Goal: Task Accomplishment & Management: Manage account settings

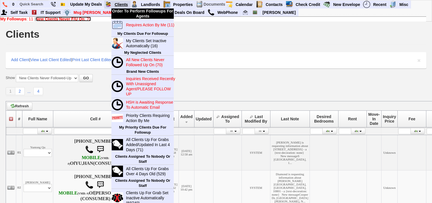
drag, startPoint x: 68, startPoint y: 18, endPoint x: 112, endPoint y: 5, distance: 46.0
click at [68, 18] on b "New Clients Never F/U On" at bounding box center [60, 19] width 49 height 5
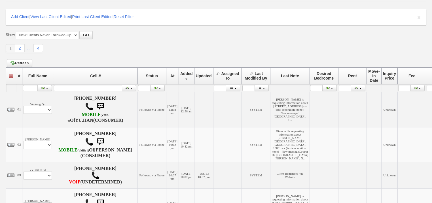
scroll to position [45, 0]
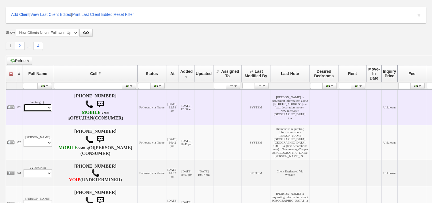
click at [50, 112] on select "Profile Edit Print Email Externally (Will Not Be Tracked In CRM) Closed Deals" at bounding box center [38, 108] width 28 height 8
select select "ChangeURL,/crm/custom/edit_client_form.php?redirect=%2Fcrm%2Fclients.php&id=168…"
click at [24, 107] on select "Profile Edit Print Email Externally (Will Not Be Tracked In CRM) Closed Deals" at bounding box center [38, 108] width 28 height 8
select select
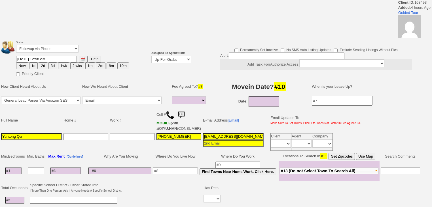
select select
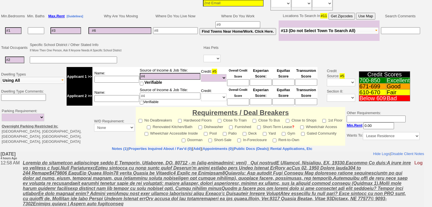
scroll to position [45, 0]
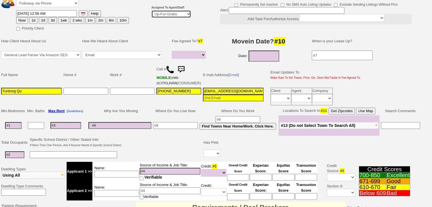
click at [175, 15] on select "Up-For-Grabs ***** STAFF ***** Bob Bruno 914-419-3579 Cristy Liberto 914-486-10…" at bounding box center [171, 14] width 40 height 8
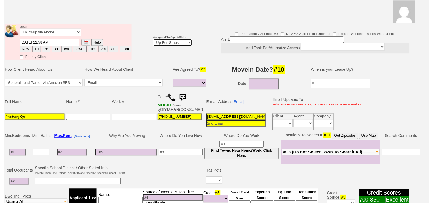
scroll to position [68, 0]
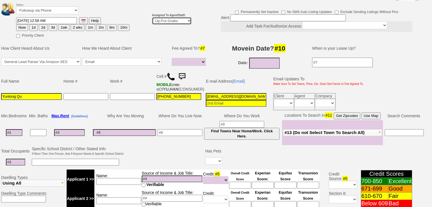
select select "227"
click at [152, 17] on select "Up-For-Grabs ***** STAFF ***** Bob Bruno 914-419-3579 Cristy Liberto 914-486-10…" at bounding box center [172, 21] width 40 height 8
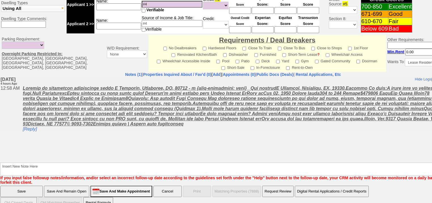
click at [28, 186] on input "Save" at bounding box center [21, 191] width 43 height 11
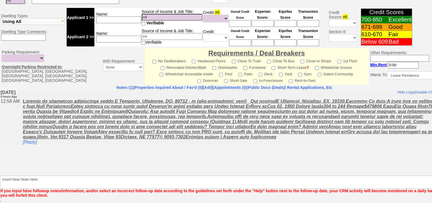
scroll to position [217, 0]
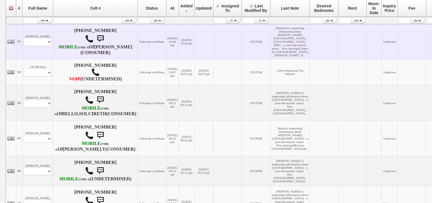
scroll to position [113, 0]
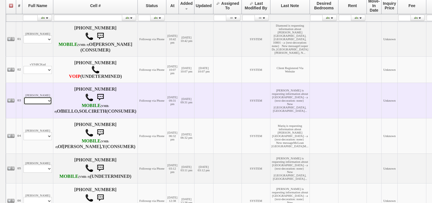
click at [47, 105] on select "Profile Edit Print Email Externally (Will Not Be Tracked In CRM) Closed Deals" at bounding box center [38, 101] width 28 height 8
select select "ChangeURL,/crm/custom/edit_client_form.php?redirect=%2Fcrm%2Fclients.php&id=168…"
click at [24, 105] on select "Profile Edit Print Email Externally (Will Not Be Tracked In CRM) Closed Deals" at bounding box center [38, 101] width 28 height 8
select select
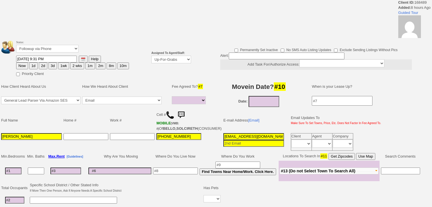
select select
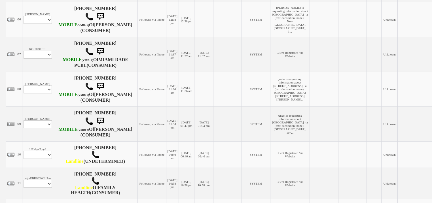
scroll to position [318, 0]
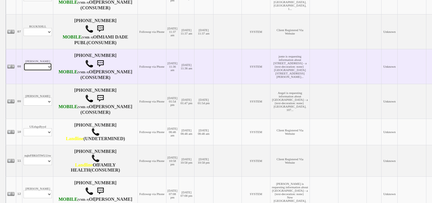
drag, startPoint x: 39, startPoint y: 123, endPoint x: 40, endPoint y: 127, distance: 3.4
click at [39, 71] on select "Profile Edit Print Email Externally (Will Not Be Tracked In CRM) Closed Deals" at bounding box center [38, 67] width 28 height 8
select select "ChangeURL,/crm/custom/edit_client_form.php?redirect=%2Fcrm%2Fclients.php&id=168…"
click at [24, 71] on select "Profile Edit Print Email Externally (Will Not Be Tracked In CRM) Closed Deals" at bounding box center [38, 67] width 28 height 8
select select
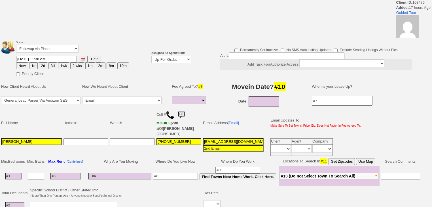
select select
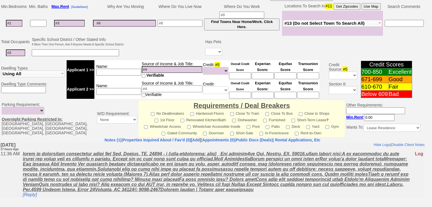
scroll to position [202, 0]
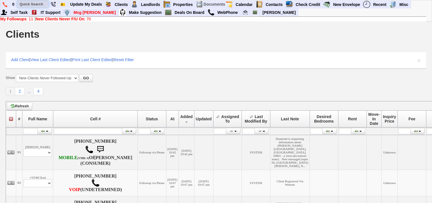
click at [35, 5] on input "text" at bounding box center [32, 4] width 31 height 7
paste input "917-773-5067"
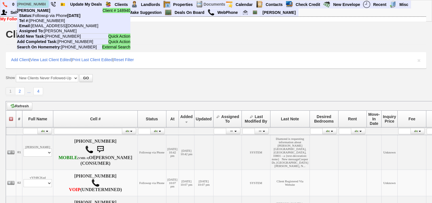
drag, startPoint x: 45, startPoint y: 4, endPoint x: 18, endPoint y: 3, distance: 26.7
click at [18, 3] on input "917-773-5067" at bounding box center [32, 4] width 31 height 7
paste input "347-854-7095"
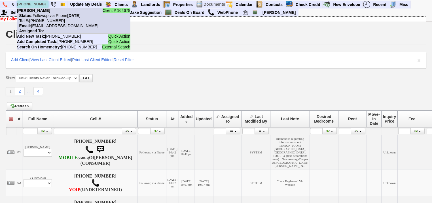
type input "347-854-7095"
click at [50, 22] on nobr "Tel #: 347-854-7095" at bounding box center [41, 20] width 48 height 5
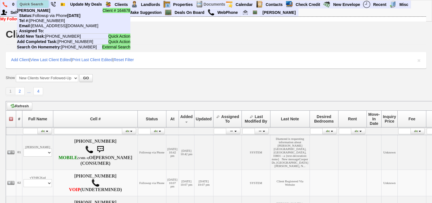
click at [42, 4] on input "text" at bounding box center [32, 4] width 31 height 7
paste input "516-512-1989"
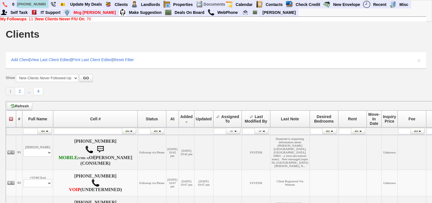
type input "516-512-1989"
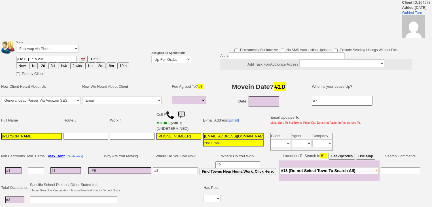
select select
click at [178, 60] on select "Up-For-Grabs ***** STAFF ***** [PERSON_NAME] [PHONE_NUMBER] [PERSON_NAME] [PHON…" at bounding box center [171, 60] width 40 height 8
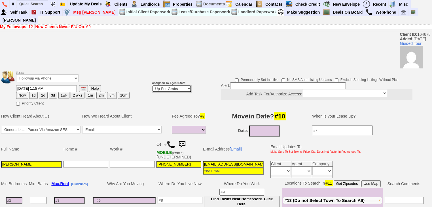
select select "227"
click at [152, 85] on select "Up-For-Grabs ***** STAFF ***** [PERSON_NAME] [PHONE_NUMBER] [PERSON_NAME] [PHON…" at bounding box center [172, 89] width 40 height 8
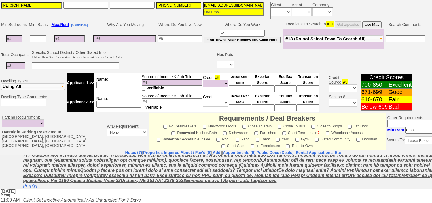
scroll to position [136, 0]
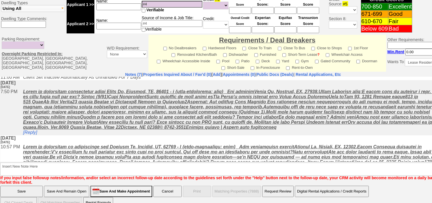
click at [10, 186] on input "Save" at bounding box center [21, 191] width 43 height 11
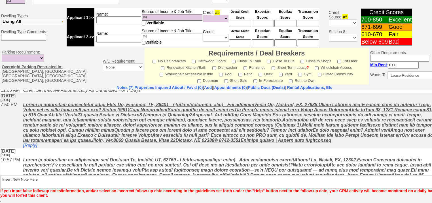
scroll to position [217, 0]
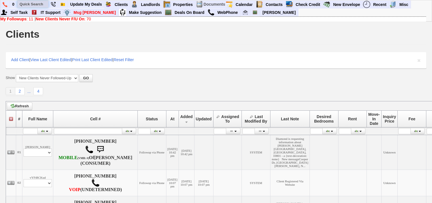
click at [37, 3] on input "text" at bounding box center [32, 4] width 31 height 7
paste input "[PHONE_NUMBER]"
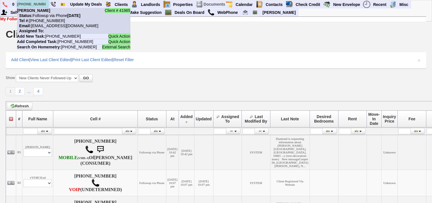
type input "[PHONE_NUMBER]"
click at [49, 19] on nobr "Tel #: 914-548-7771" at bounding box center [41, 20] width 48 height 5
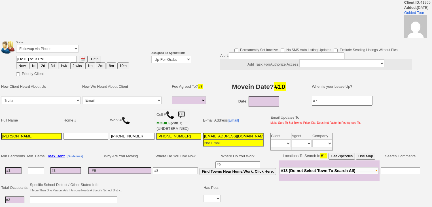
select select
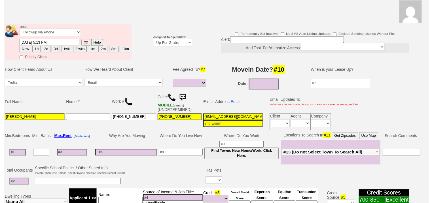
scroll to position [68, 0]
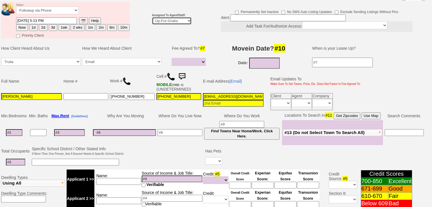
click at [174, 17] on select "Up-For-Grabs ***** STAFF ***** [PERSON_NAME] [PHONE_NUMBER] [PERSON_NAME] [PHON…" at bounding box center [172, 21] width 40 height 8
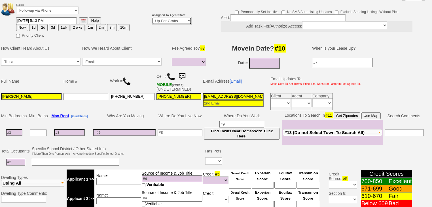
select select "227"
click at [152, 17] on select "Up-For-Grabs ***** STAFF ***** [PERSON_NAME] [PHONE_NUMBER] [PERSON_NAME] [PHON…" at bounding box center [172, 21] width 40 height 8
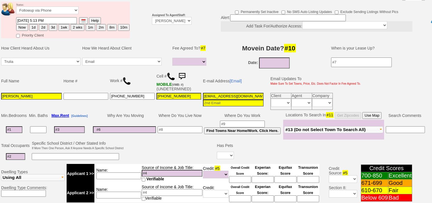
click at [26, 24] on button "Now" at bounding box center [22, 27] width 12 height 7
type input "10/14/2025 05:37 AM"
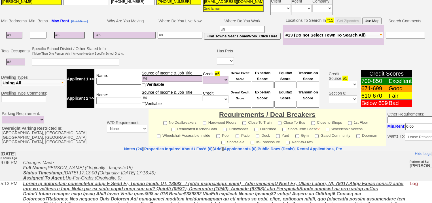
scroll to position [204, 0]
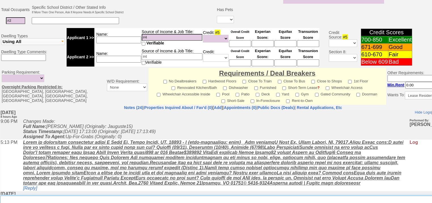
click at [56, 196] on textarea "Insert New Note Here" at bounding box center [235, 202] width 470 height 13
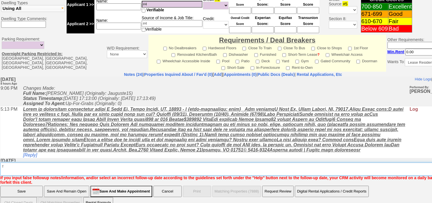
type textarea "f"
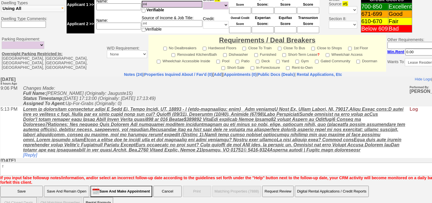
click at [16, 186] on input "Save" at bounding box center [21, 191] width 43 height 11
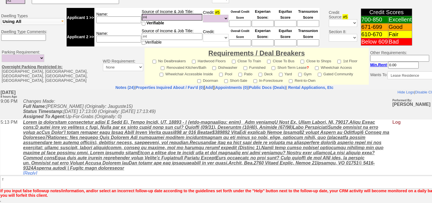
scroll to position [217, 0]
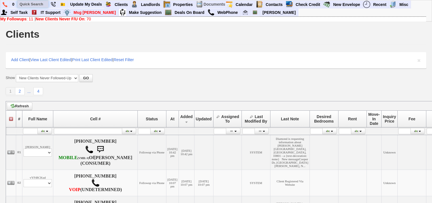
click at [41, 5] on input "text" at bounding box center [32, 4] width 31 height 7
paste input "[PHONE_NUMBER]"
type input "[PHONE_NUMBER]"
